Goal: Information Seeking & Learning: Learn about a topic

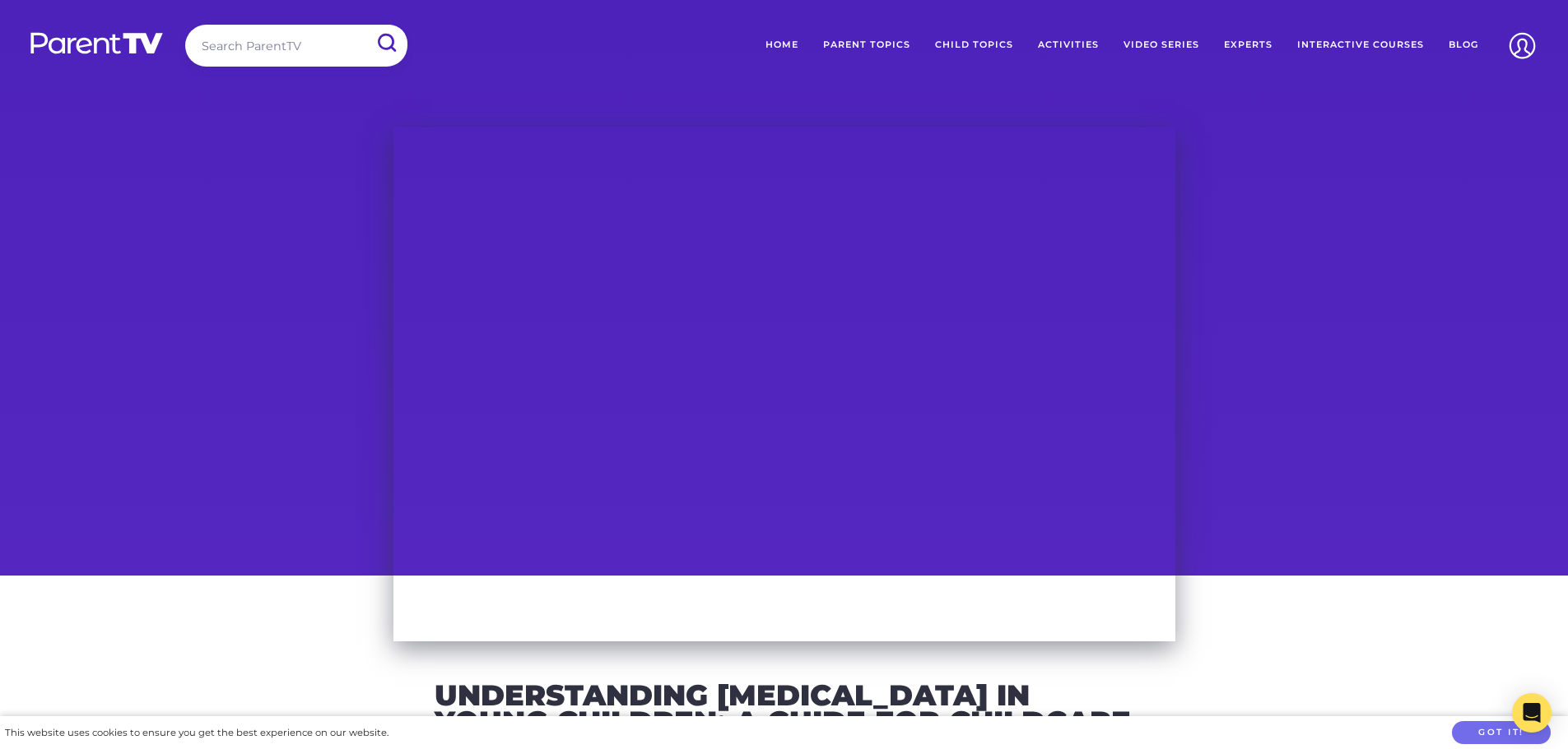
click at [44, 53] on img at bounding box center [97, 43] width 136 height 24
